Goal: Task Accomplishment & Management: Manage account settings

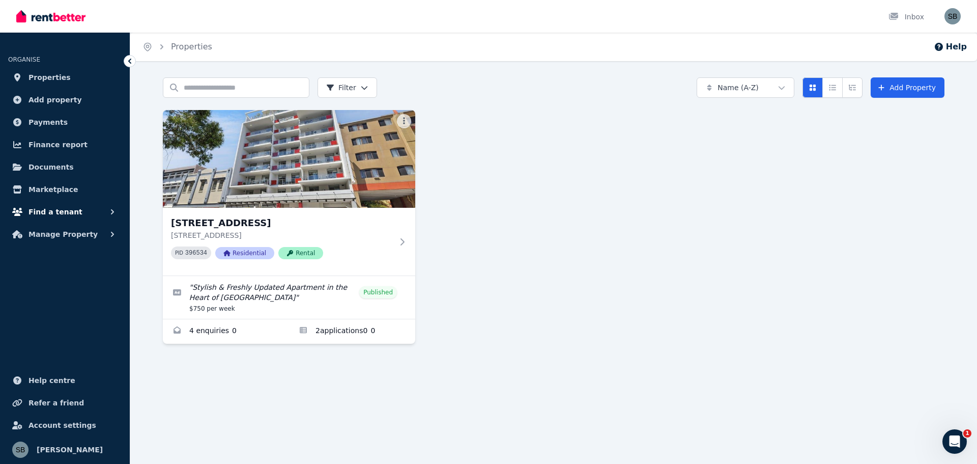
click at [61, 209] on span "Find a tenant" at bounding box center [55, 212] width 54 height 12
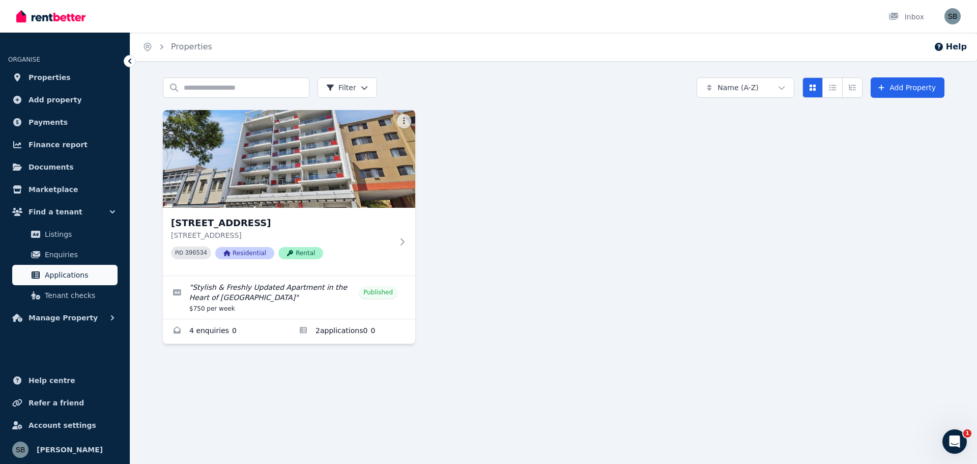
click at [58, 277] on span "Applications" at bounding box center [79, 275] width 69 height 12
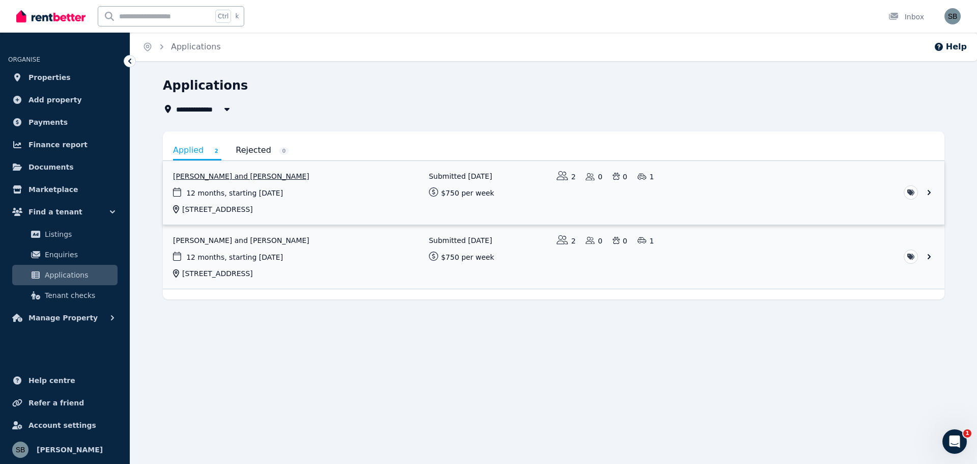
click at [237, 175] on link "View application: Hoi Ying Chan and Sifan Cai" at bounding box center [554, 193] width 782 height 64
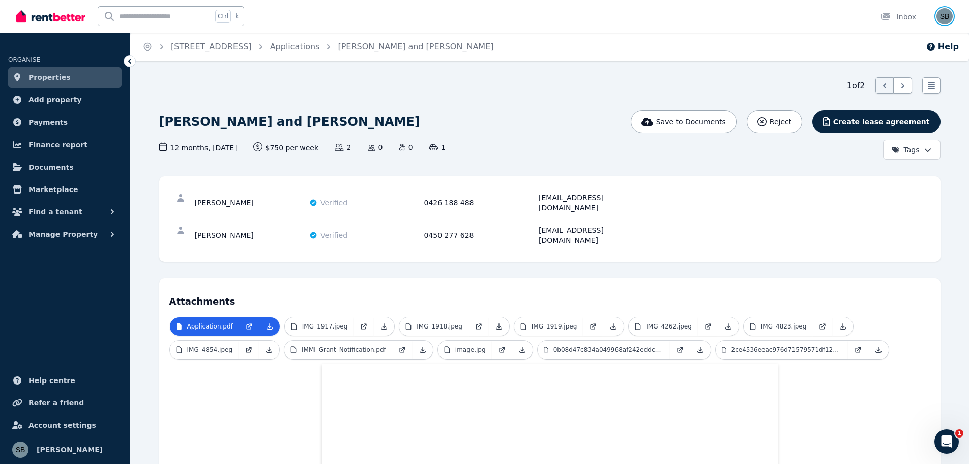
click at [942, 15] on img "button" at bounding box center [945, 16] width 16 height 16
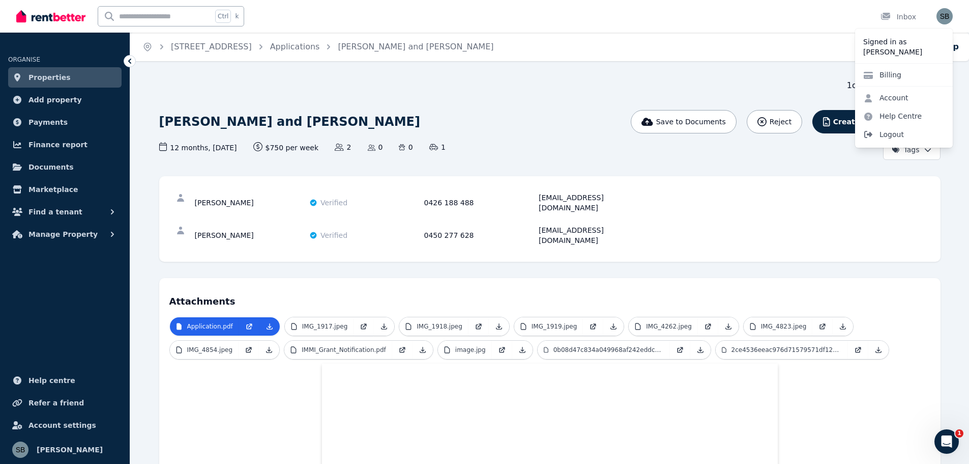
click at [884, 133] on span "Logout" at bounding box center [904, 134] width 98 height 18
